Goal: Find specific page/section: Find specific page/section

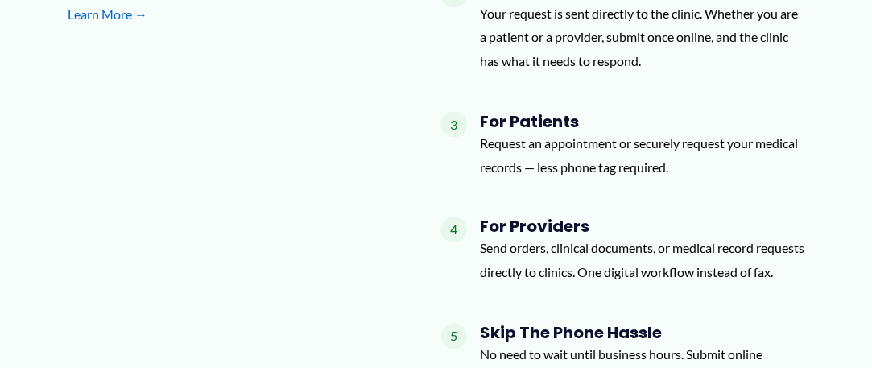
scroll to position [2808, 0]
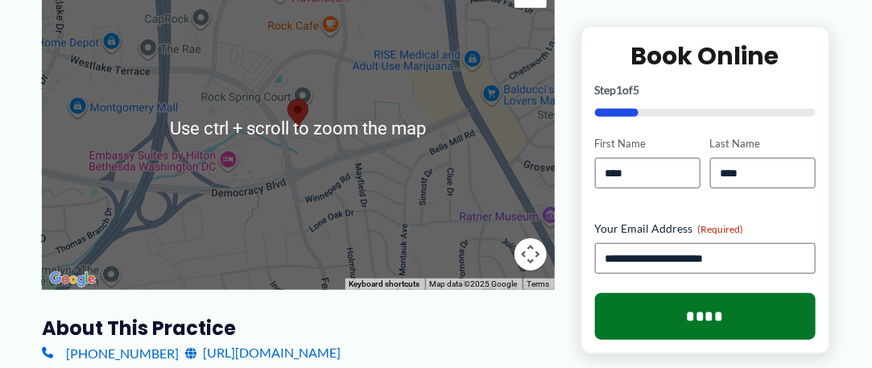
scroll to position [322, 0]
